Goal: Task Accomplishment & Management: Manage account settings

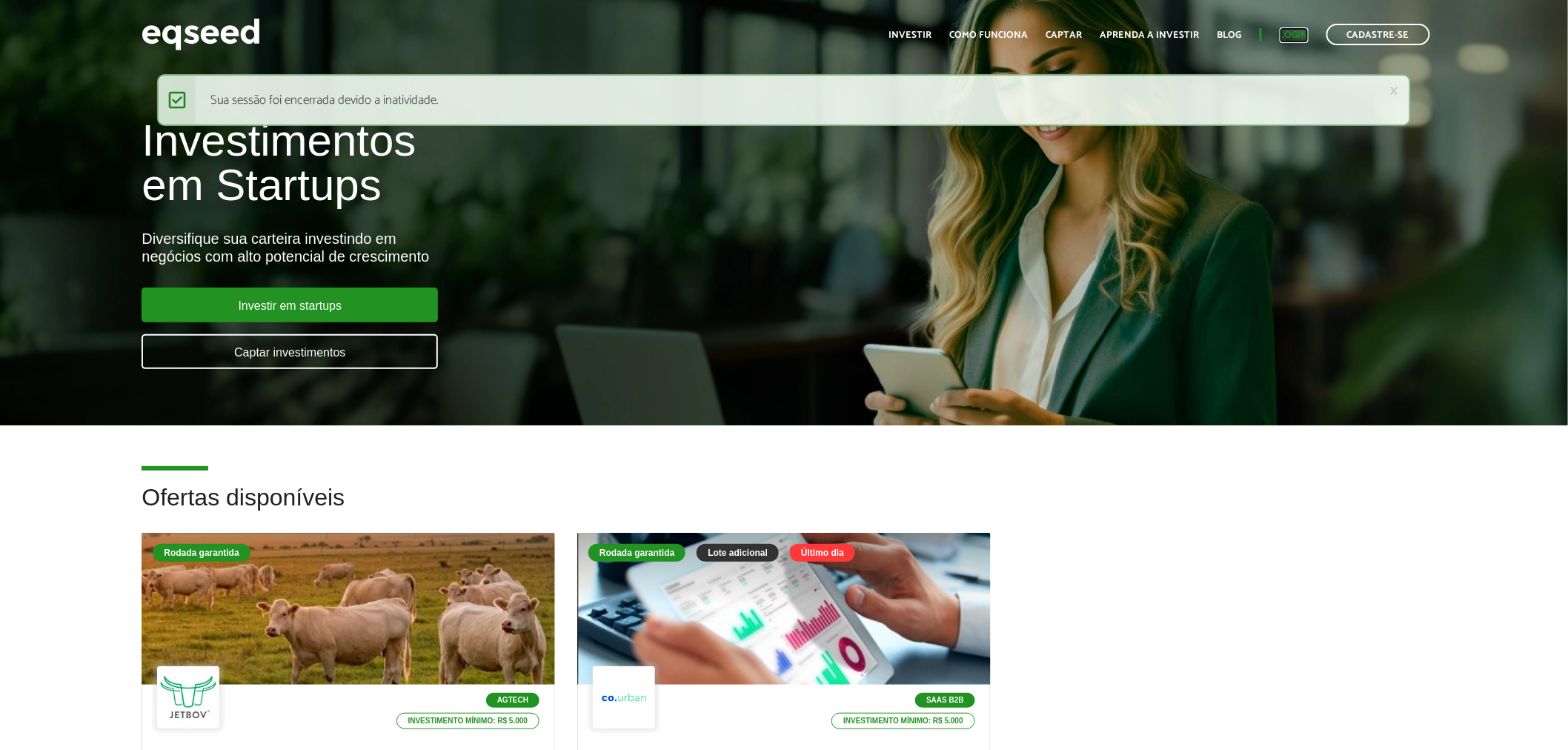
click at [1296, 30] on link "Login" at bounding box center [1294, 35] width 29 height 9
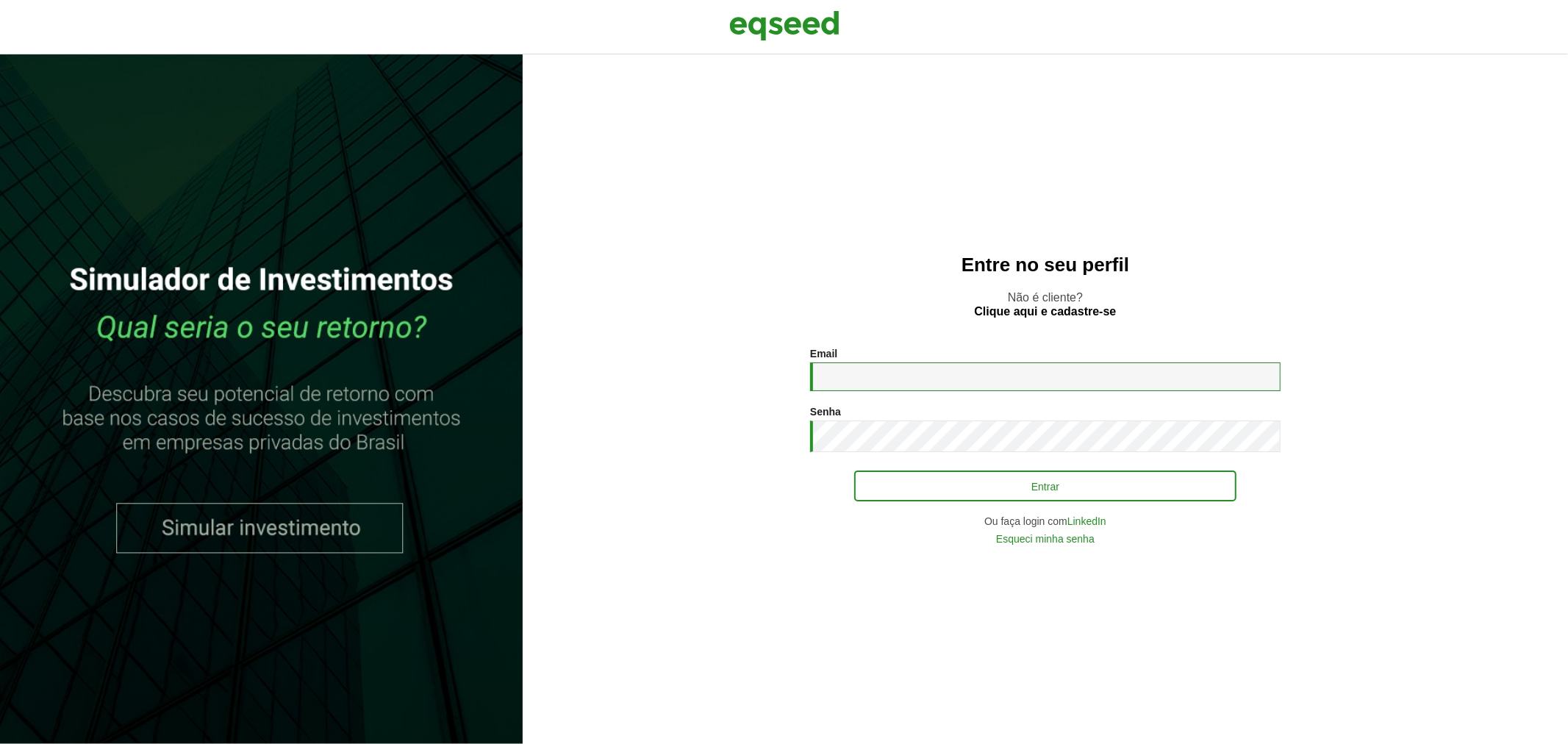
type input "**********"
click at [895, 487] on button "Entrar" at bounding box center [1045, 485] width 382 height 28
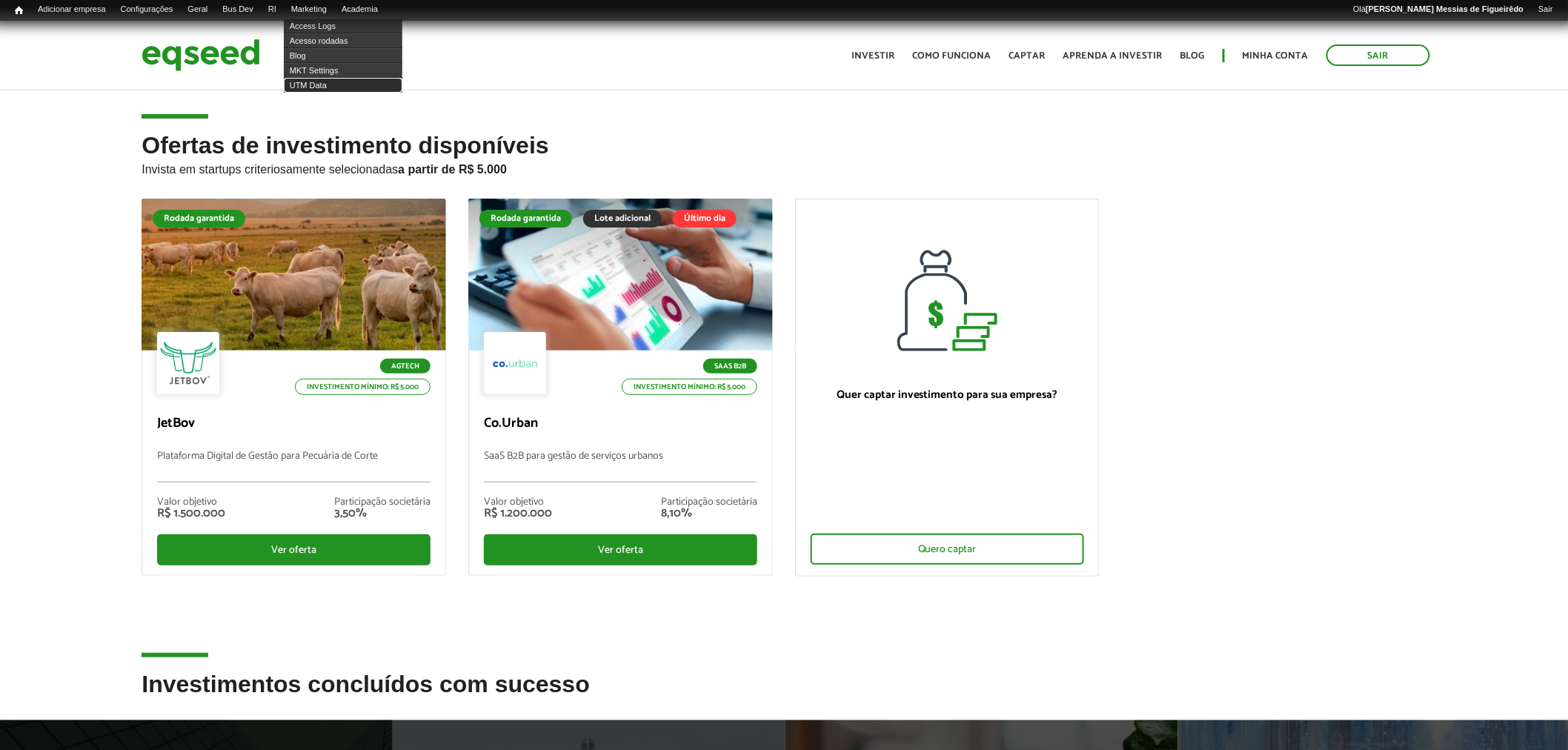
click at [324, 87] on link "UTM Data" at bounding box center [343, 85] width 119 height 15
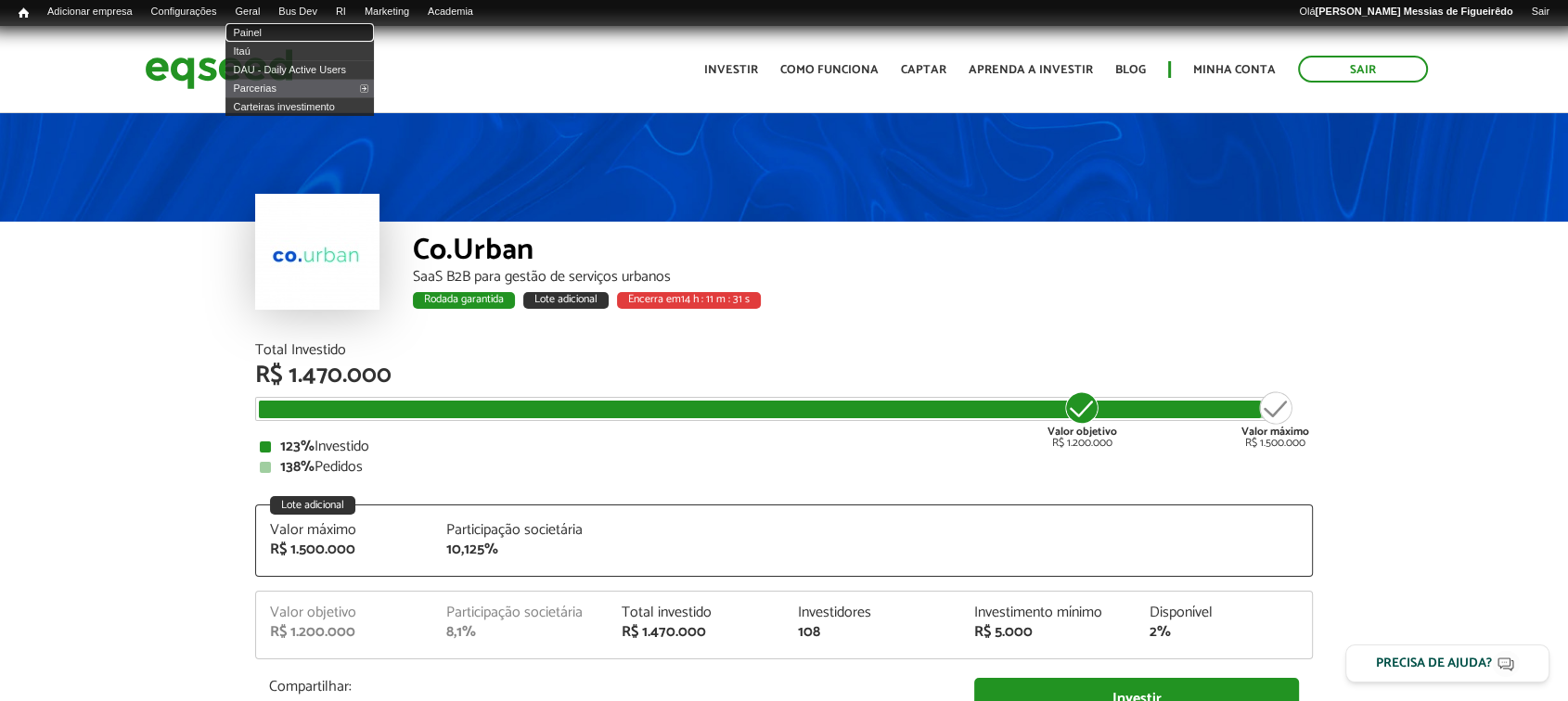
click at [260, 31] on link "Painel" at bounding box center [299, 32] width 149 height 18
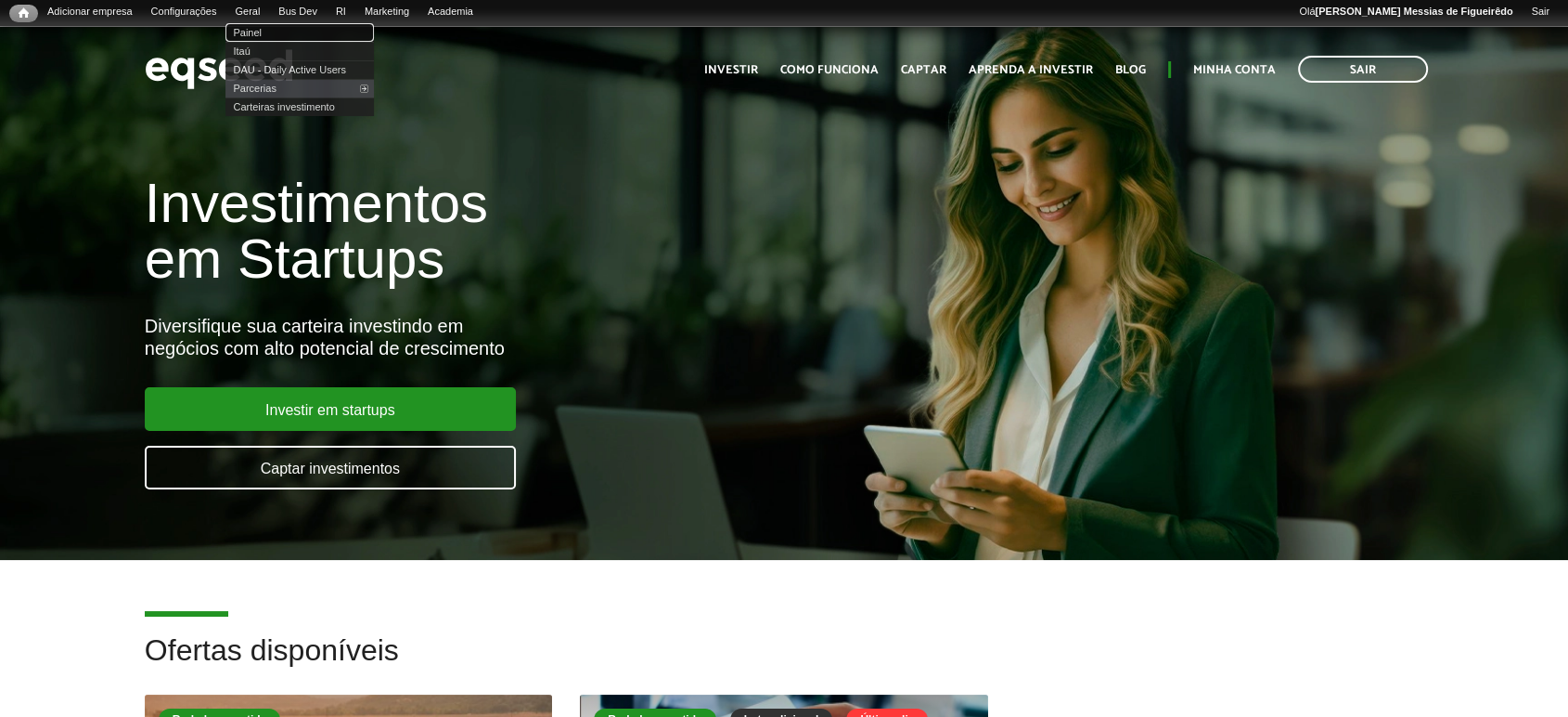
click at [259, 29] on link "Painel" at bounding box center [299, 32] width 149 height 18
